Goal: Information Seeking & Learning: Learn about a topic

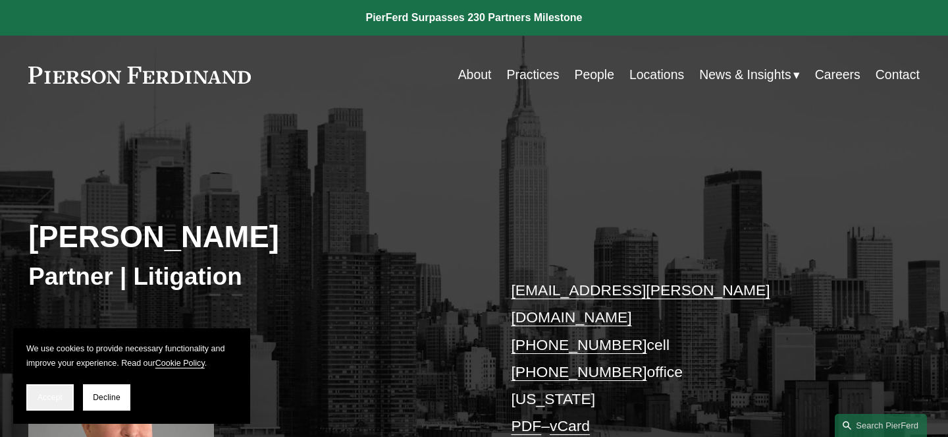
click at [41, 405] on button "Accept" at bounding box center [49, 397] width 47 height 26
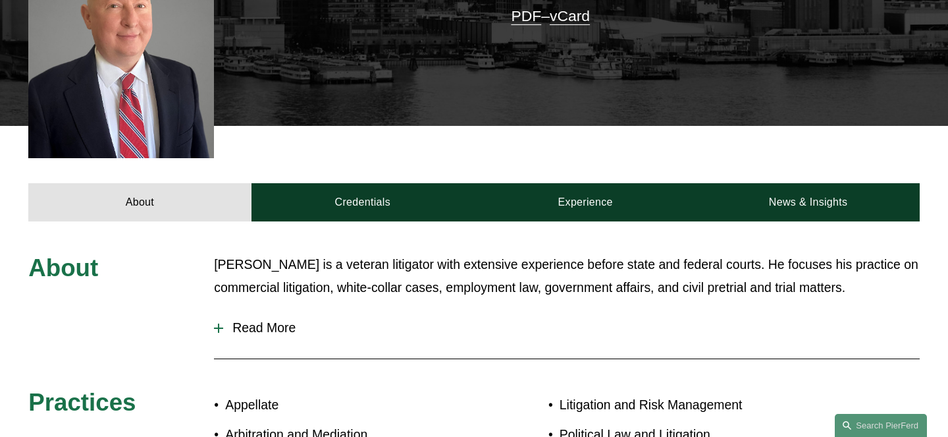
scroll to position [430, 0]
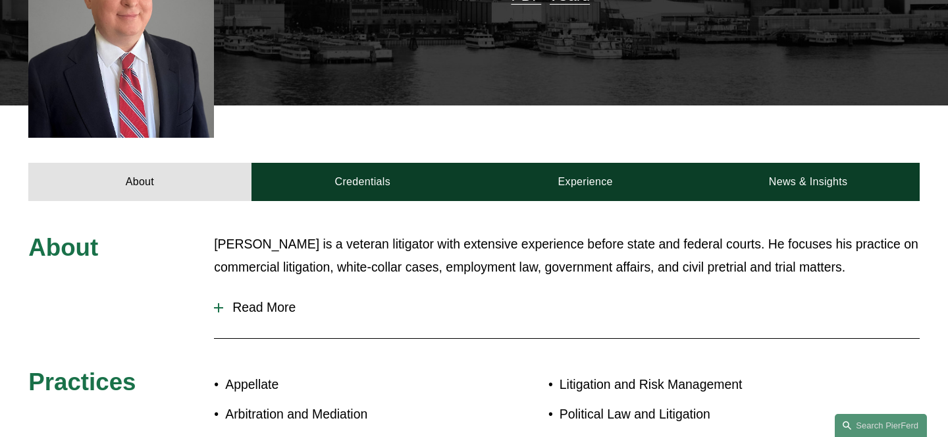
click at [267, 300] on span "Read More" at bounding box center [571, 307] width 697 height 15
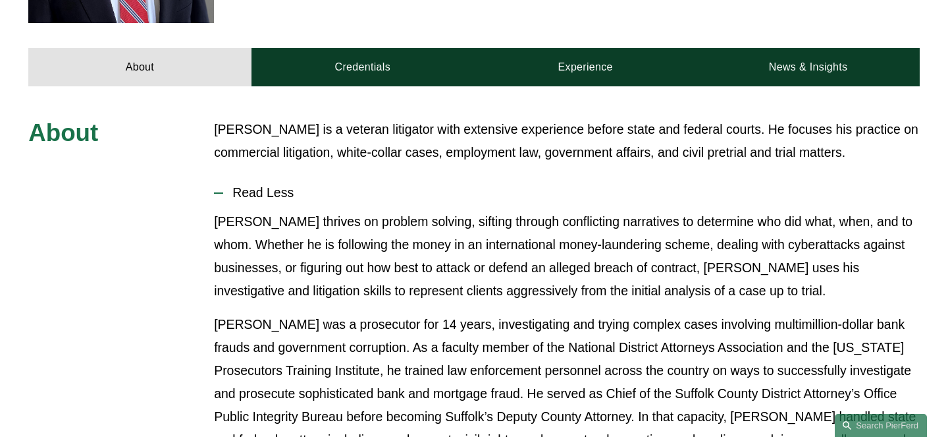
scroll to position [593, 0]
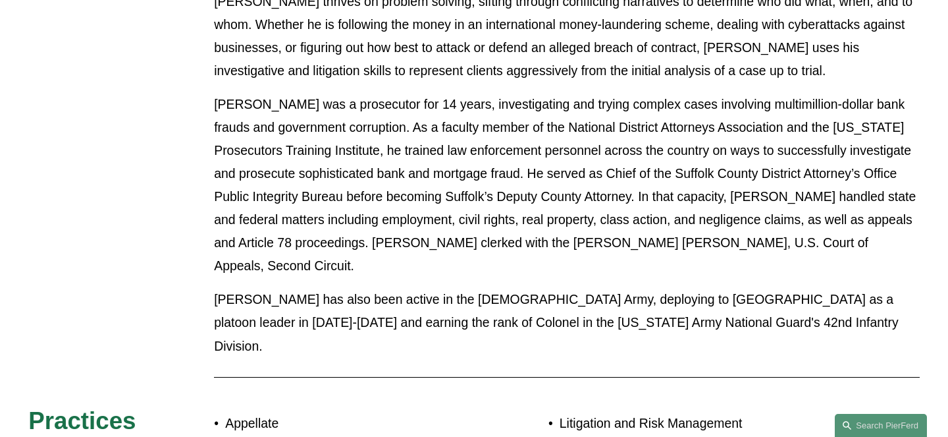
scroll to position [732, 0]
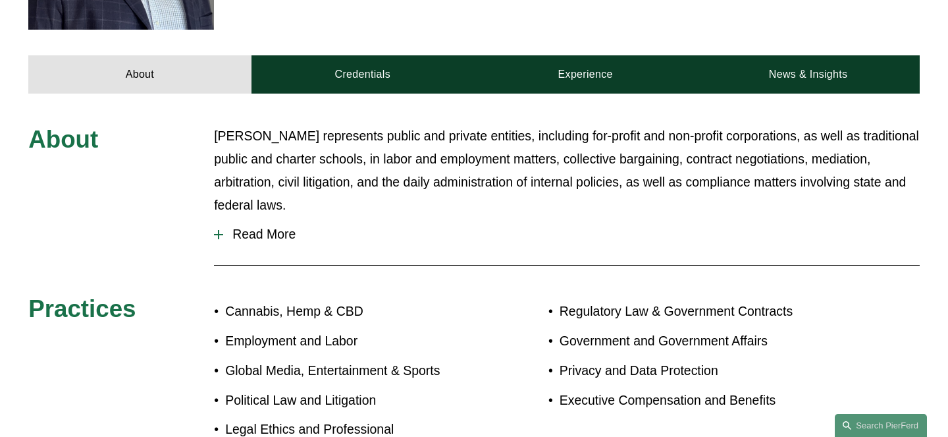
scroll to position [587, 0]
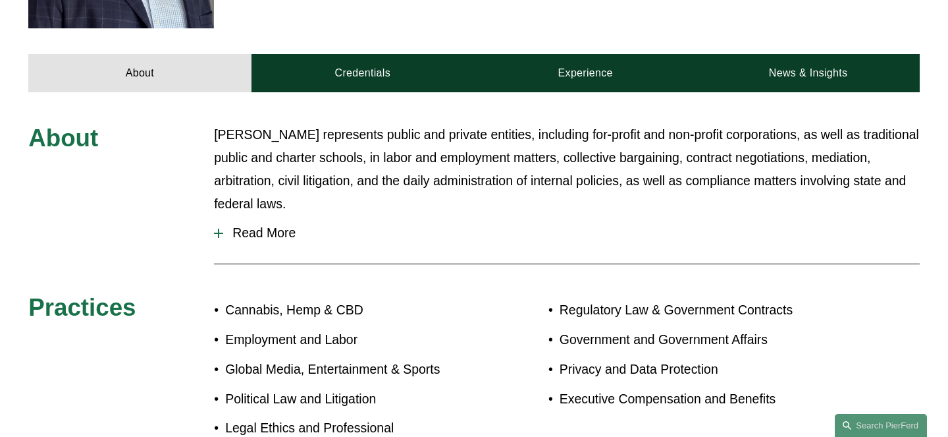
click at [257, 225] on span "Read More" at bounding box center [571, 232] width 697 height 15
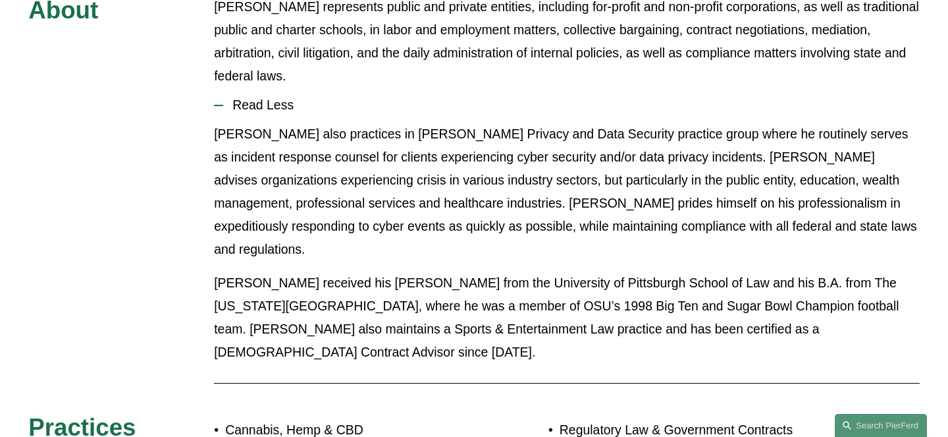
scroll to position [717, 0]
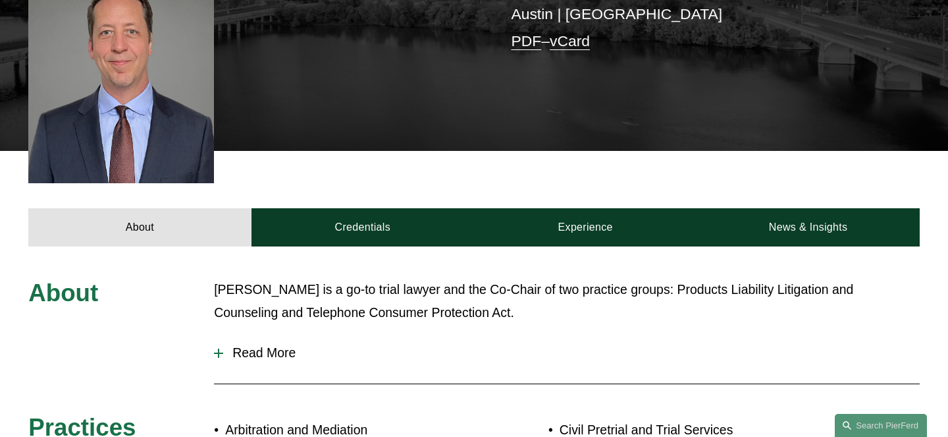
scroll to position [412, 0]
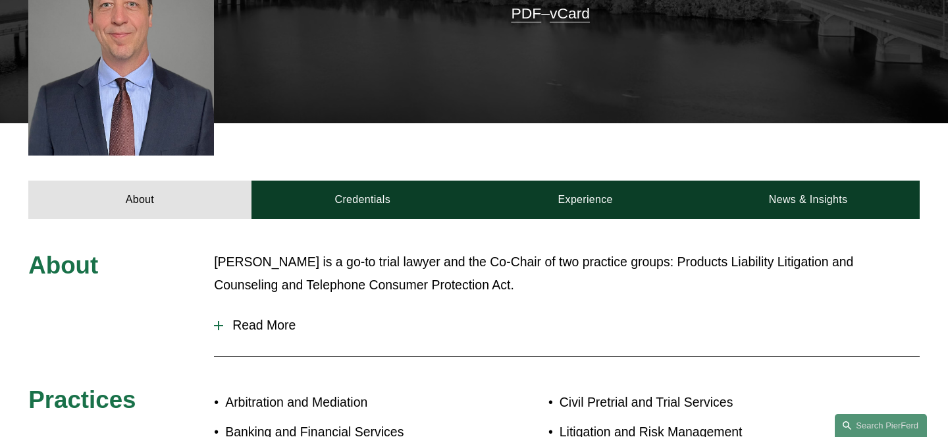
click at [263, 317] on span "Read More" at bounding box center [571, 324] width 697 height 15
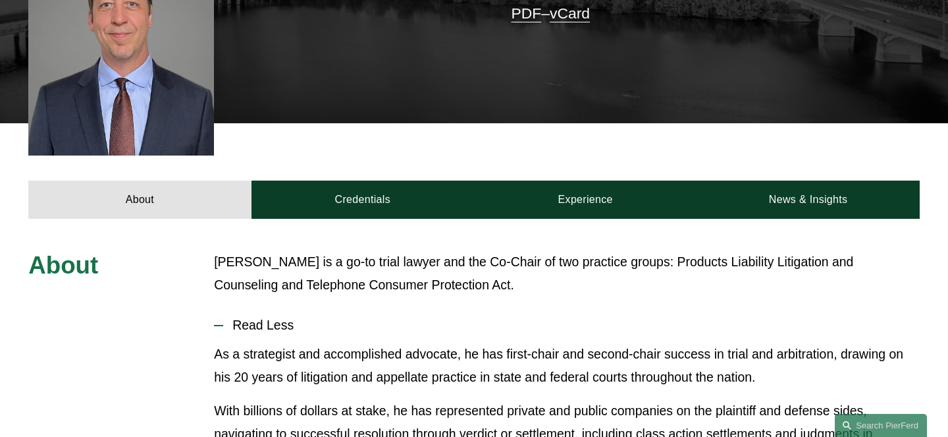
scroll to position [518, 0]
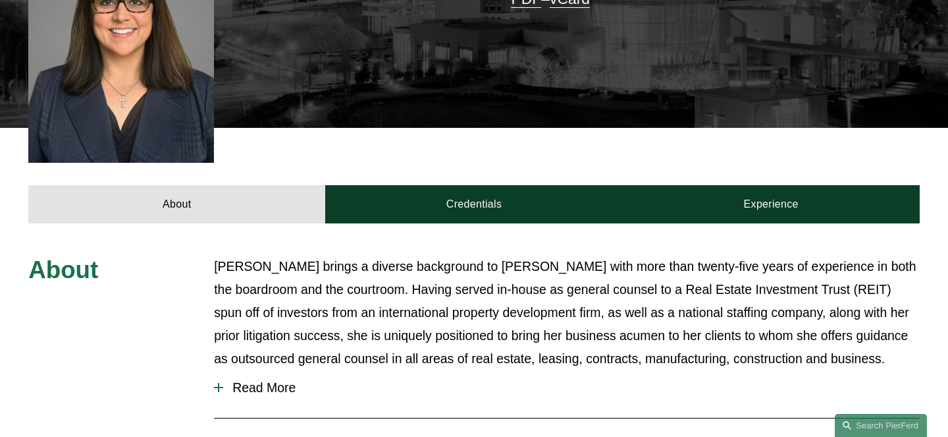
scroll to position [457, 0]
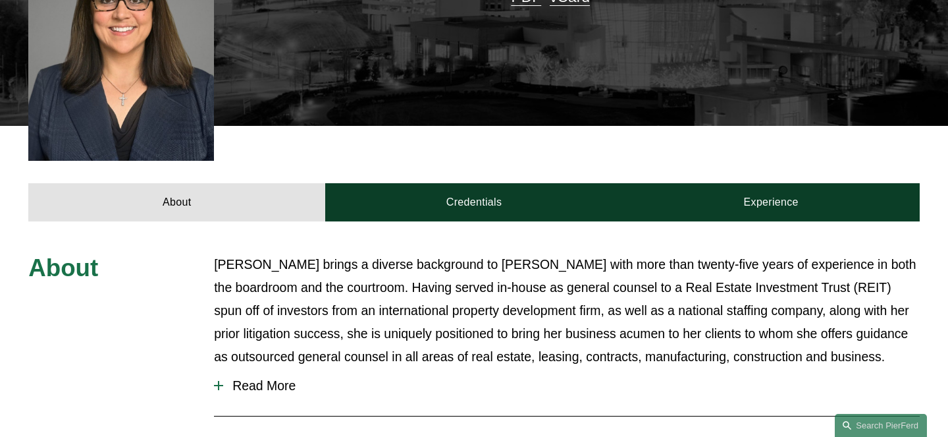
click at [256, 368] on button "Read More" at bounding box center [567, 385] width 706 height 35
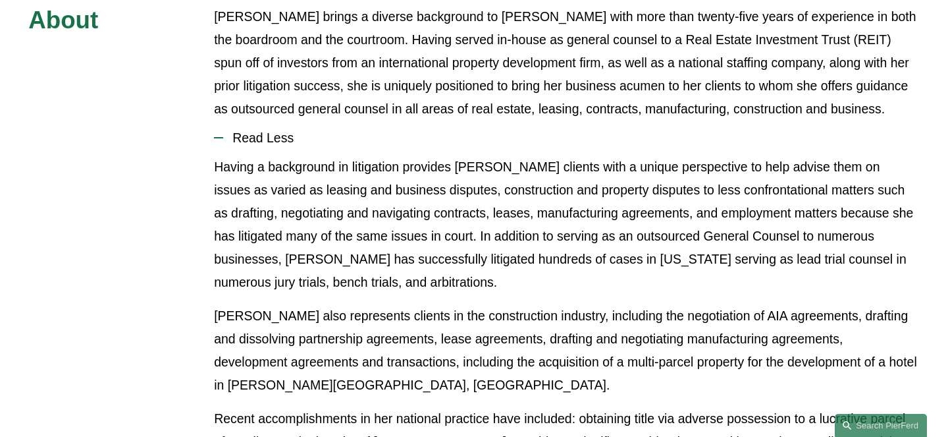
scroll to position [706, 0]
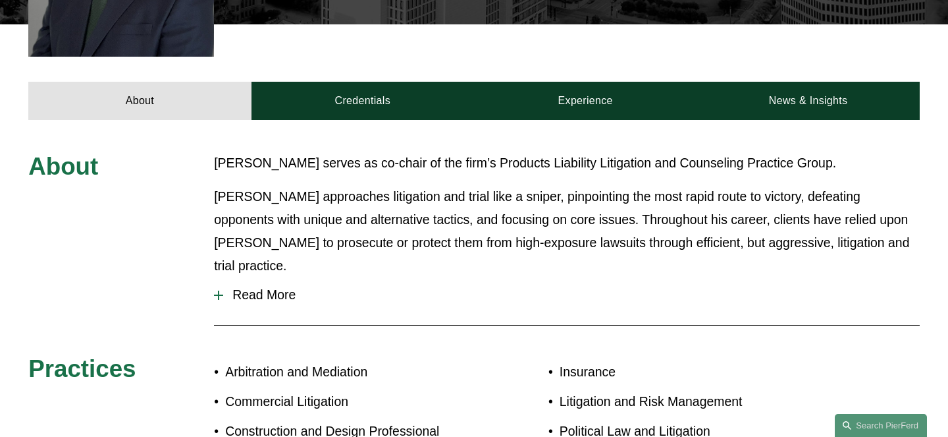
scroll to position [516, 0]
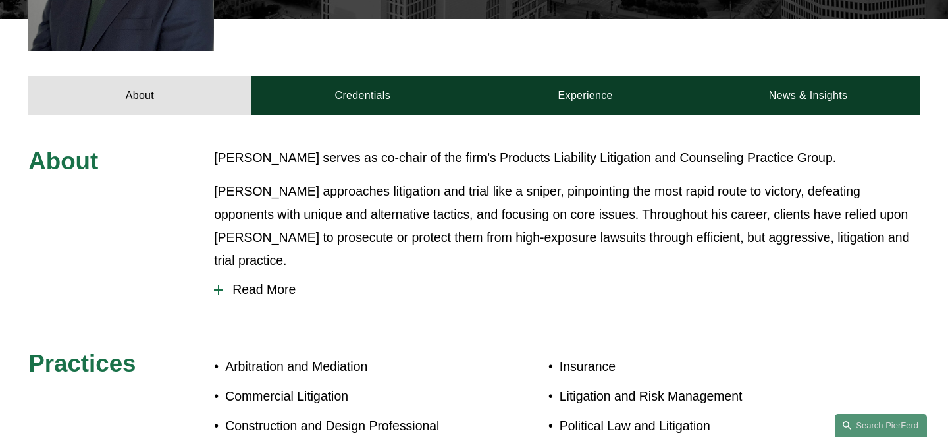
click at [256, 282] on span "Read More" at bounding box center [571, 289] width 697 height 15
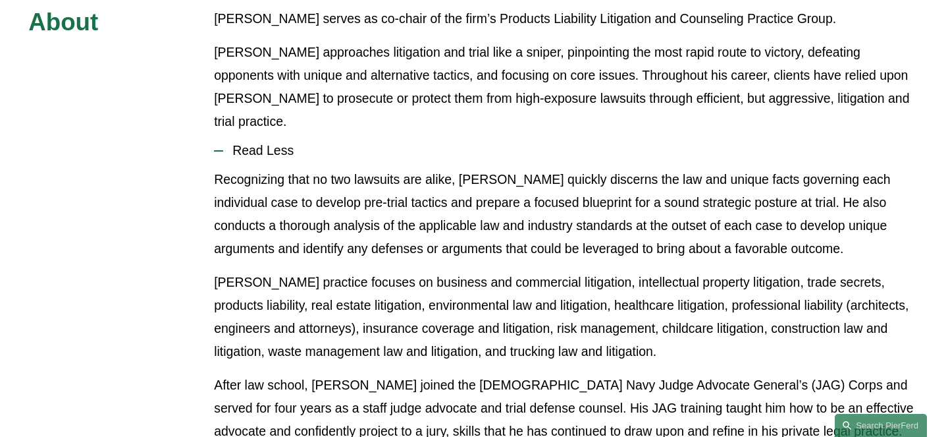
scroll to position [659, 0]
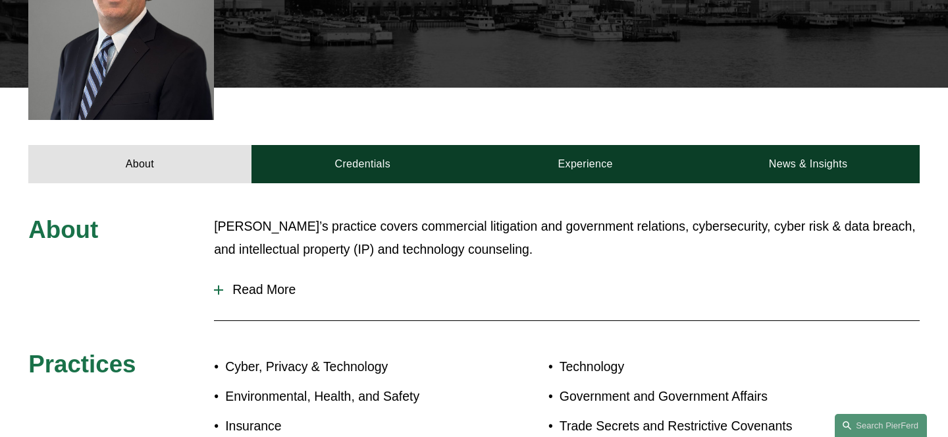
scroll to position [501, 0]
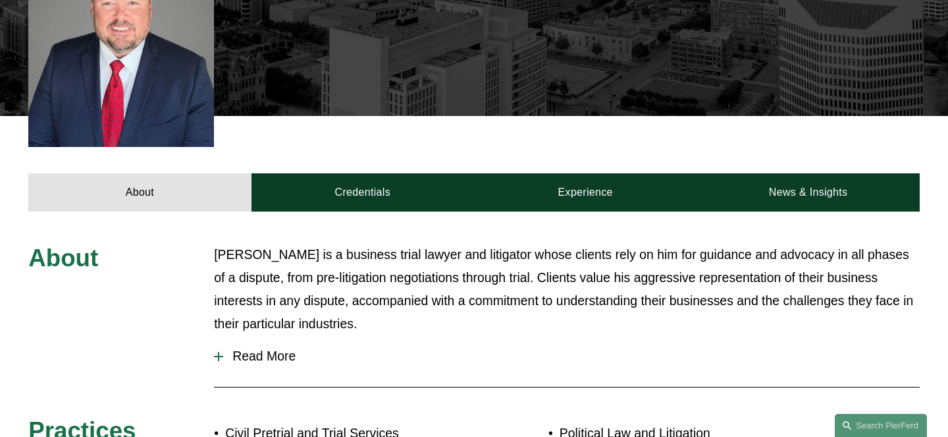
scroll to position [427, 0]
